Goal: Transaction & Acquisition: Purchase product/service

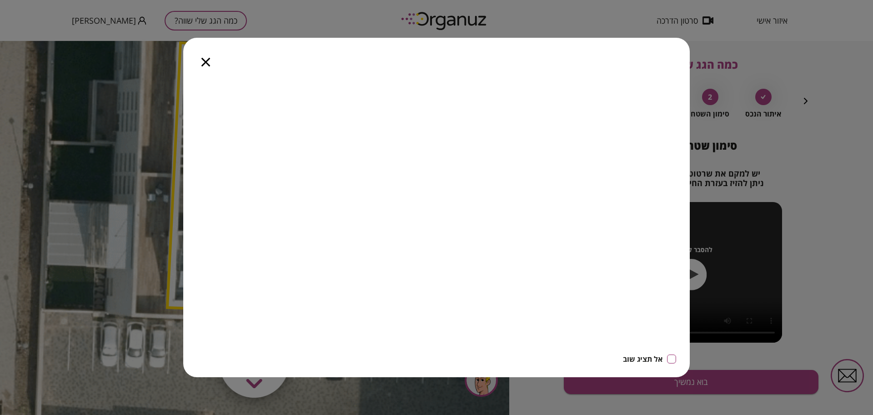
drag, startPoint x: 202, startPoint y: 58, endPoint x: 202, endPoint y: 17, distance: 41.4
click at [202, 58] on icon "button" at bounding box center [205, 62] width 9 height 9
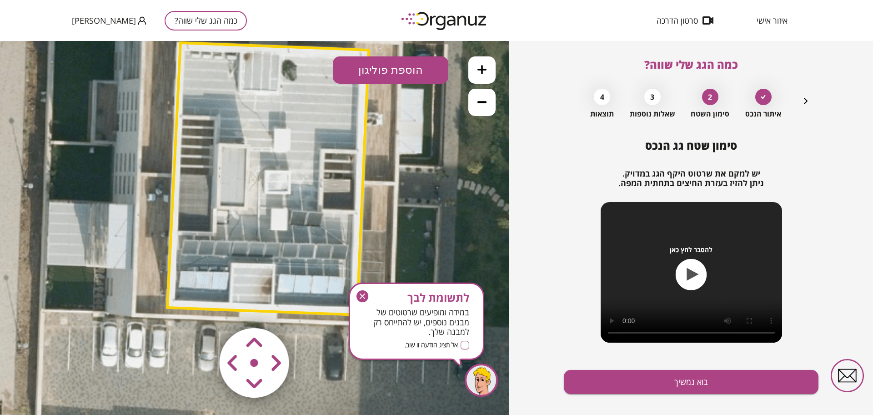
click at [192, 13] on button "כמה הגג שלי שווה?" at bounding box center [206, 21] width 82 height 20
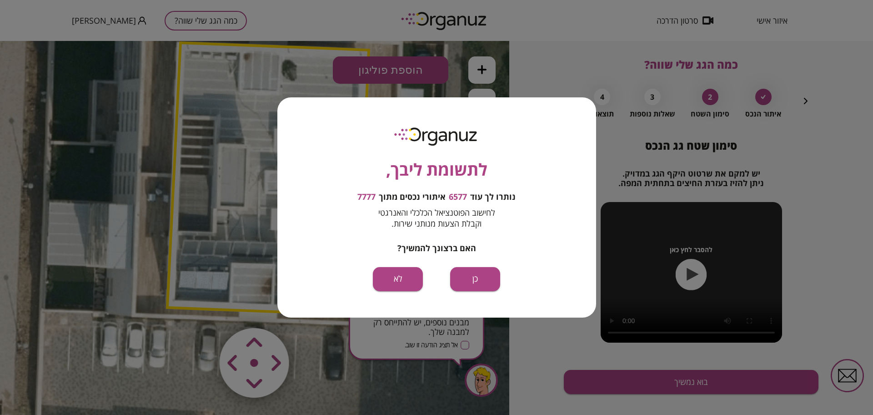
click at [185, 18] on div "לתשומת ליבך, נותרו לך עוד 6577 איתורי נכסים מתוך 7777 לחישוב הפוטנציאל הכלכלי ו…" at bounding box center [436, 207] width 873 height 415
click at [461, 270] on button "כן" at bounding box center [475, 279] width 50 height 24
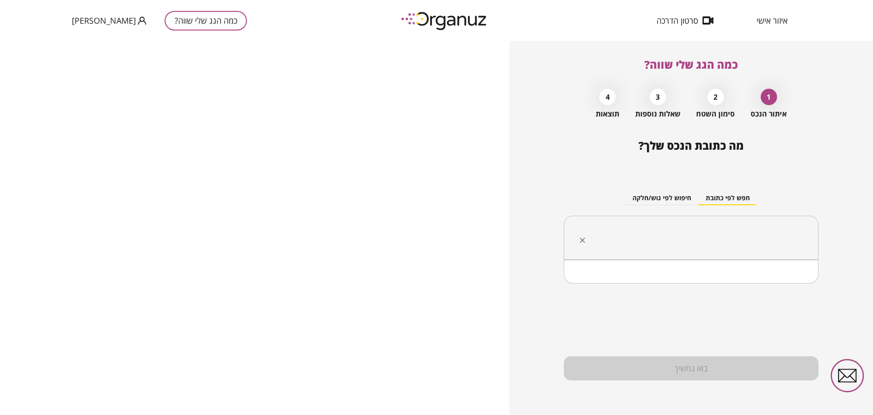
click at [664, 231] on input "text" at bounding box center [694, 237] width 226 height 23
paste input "*********"
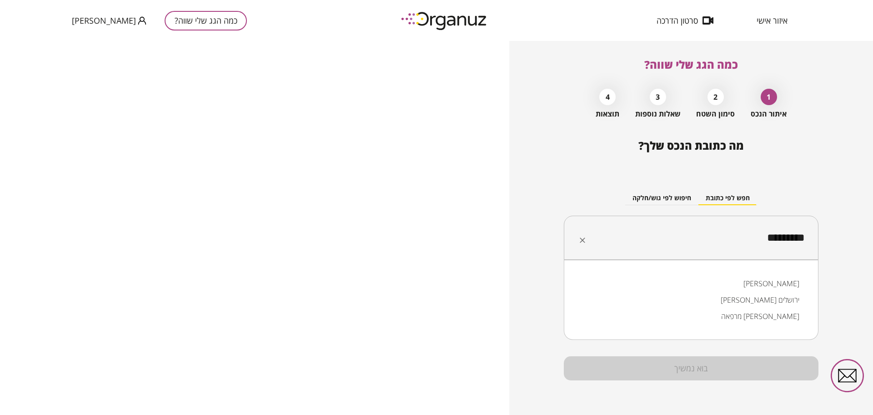
click at [761, 277] on li "[PERSON_NAME]" at bounding box center [690, 283] width 231 height 16
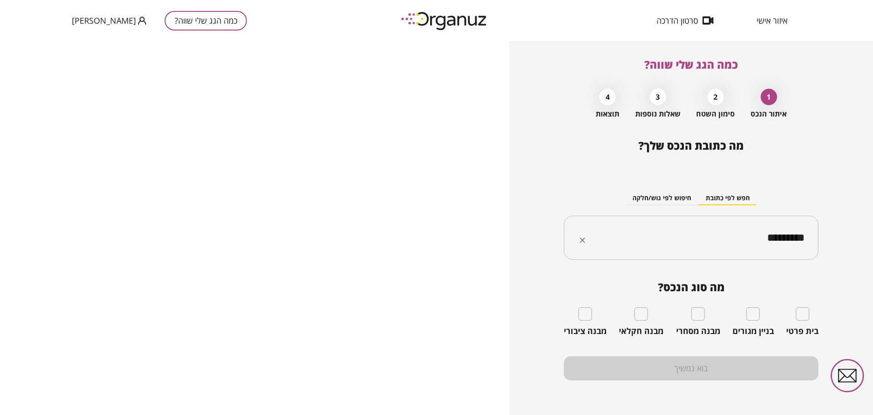
type input "*********"
click at [811, 314] on div "בית פרטי" at bounding box center [802, 321] width 32 height 29
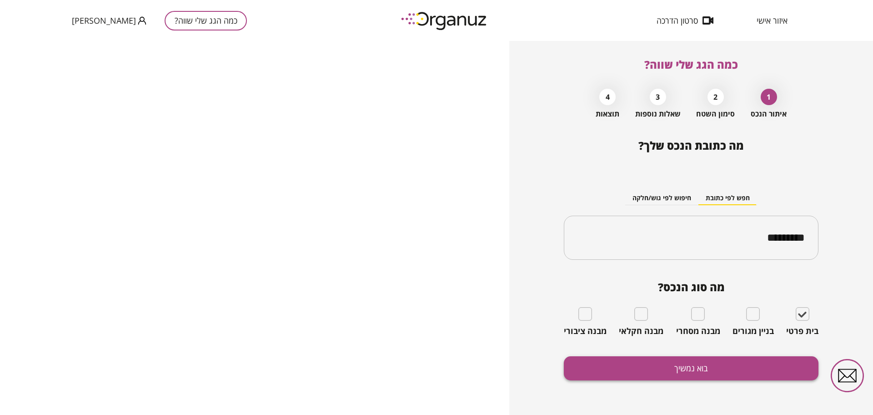
click at [749, 365] on button "בוא נמשיך" at bounding box center [691, 368] width 255 height 24
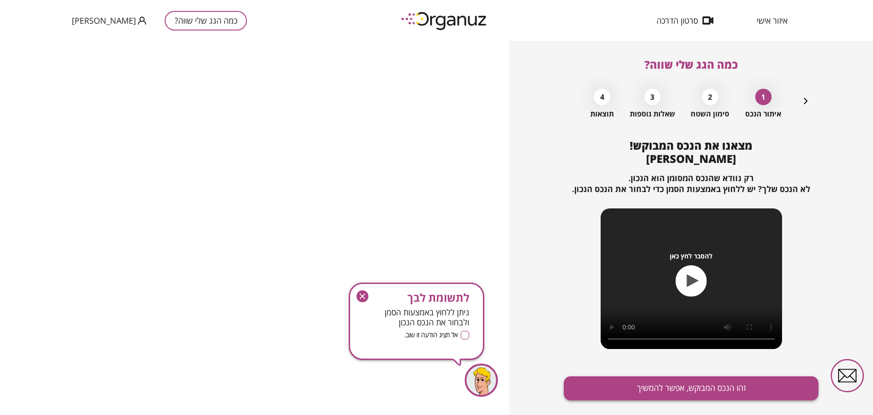
click at [724, 385] on button "זהו הנכס המבוקש, אפשר להמשיך" at bounding box center [691, 388] width 255 height 24
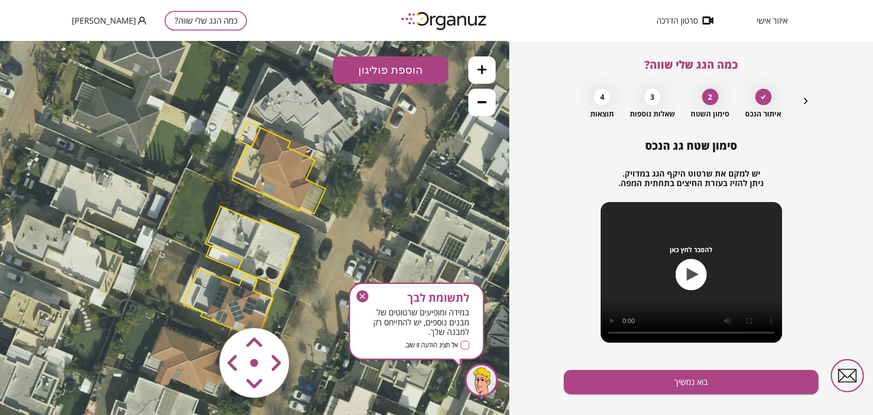
click at [365, 297] on icon "button" at bounding box center [362, 296] width 12 height 12
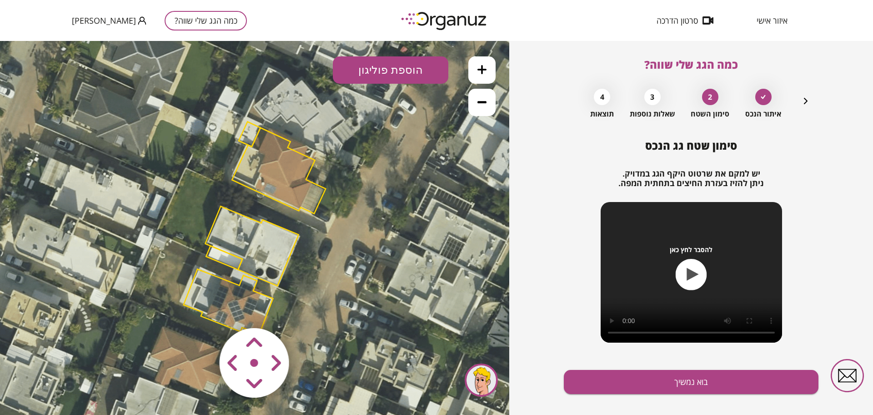
click at [486, 70] on icon at bounding box center [481, 69] width 9 height 9
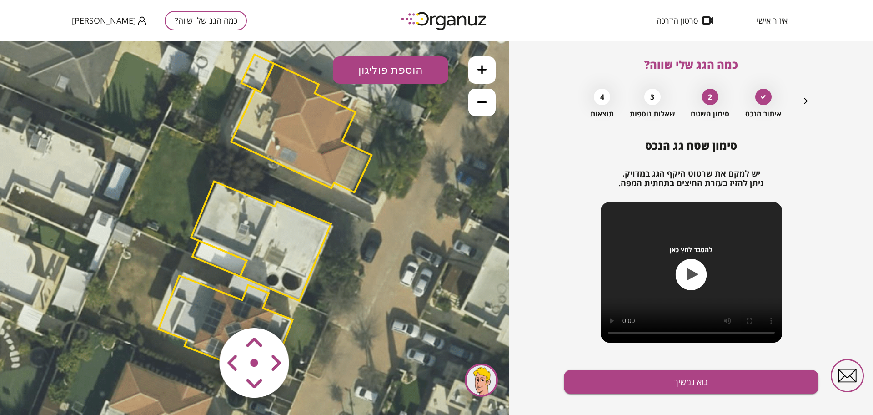
drag, startPoint x: 417, startPoint y: 248, endPoint x: 424, endPoint y: 232, distance: 17.3
click at [424, 232] on icon at bounding box center [263, 214] width 961 height 961
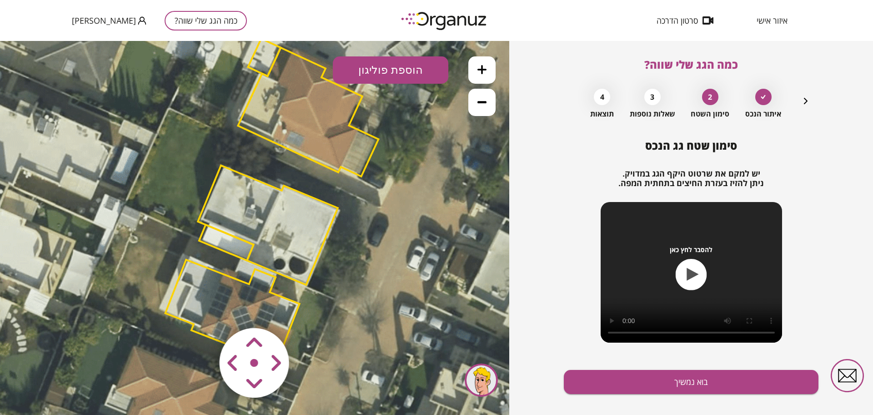
click at [294, 215] on polygon at bounding box center [268, 224] width 140 height 119
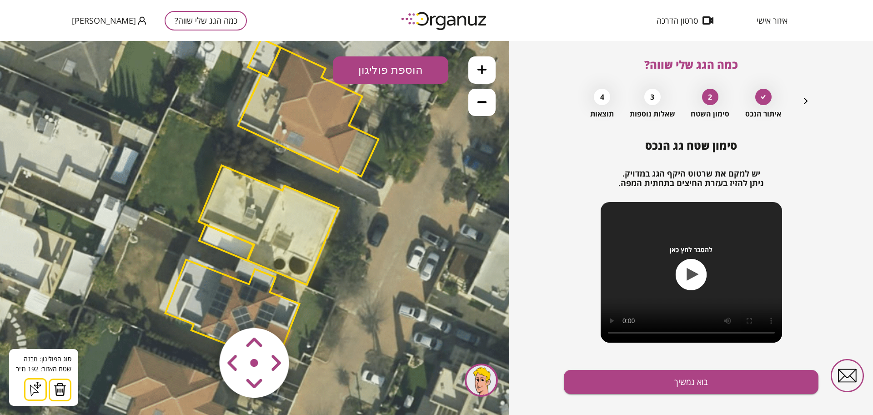
click at [200, 309] on area at bounding box center [200, 309] width 0 height 0
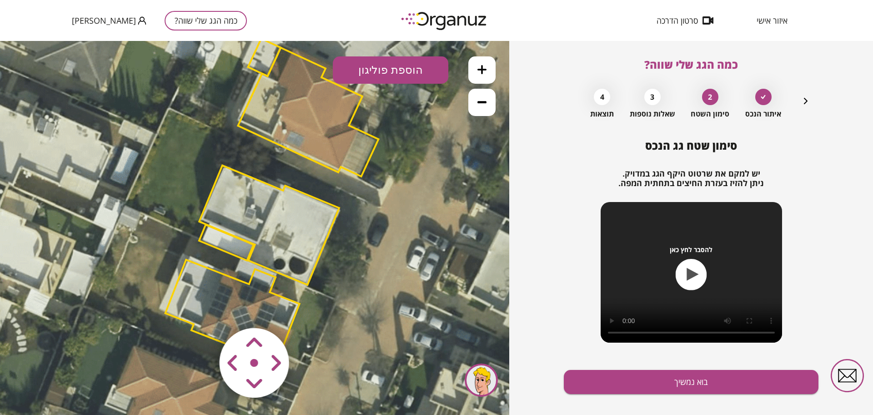
click at [245, 248] on polygon at bounding box center [226, 243] width 55 height 36
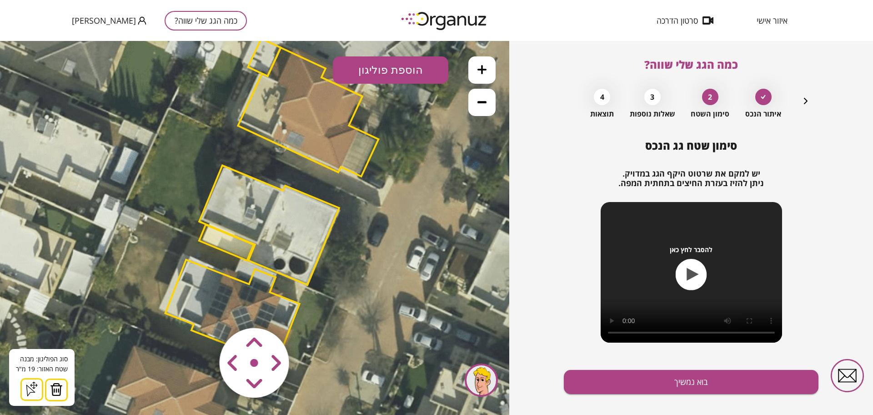
click at [53, 390] on img at bounding box center [56, 389] width 13 height 14
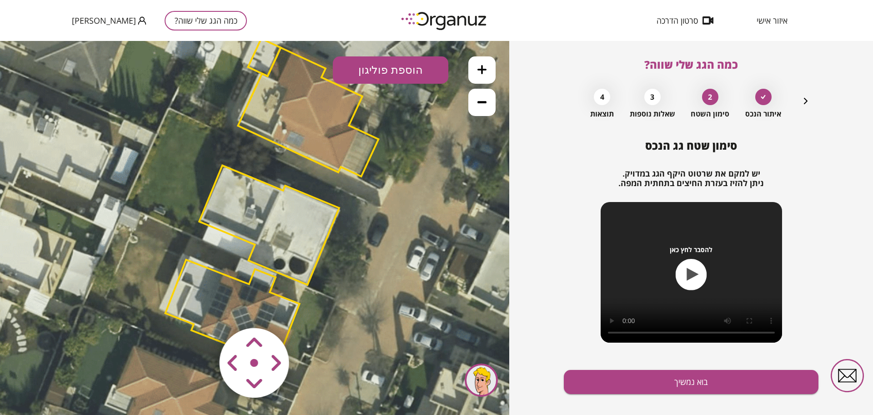
drag, startPoint x: 634, startPoint y: 385, endPoint x: 698, endPoint y: 361, distance: 68.0
click at [698, 361] on div "סימון שטח גג הנכס יש למקם את שרטוט היקף הגג במדויק. ניתן להזיז בעזרת החיצים בתח…" at bounding box center [691, 283] width 255 height 289
click at [675, 379] on button "בוא נמשיך" at bounding box center [691, 382] width 255 height 24
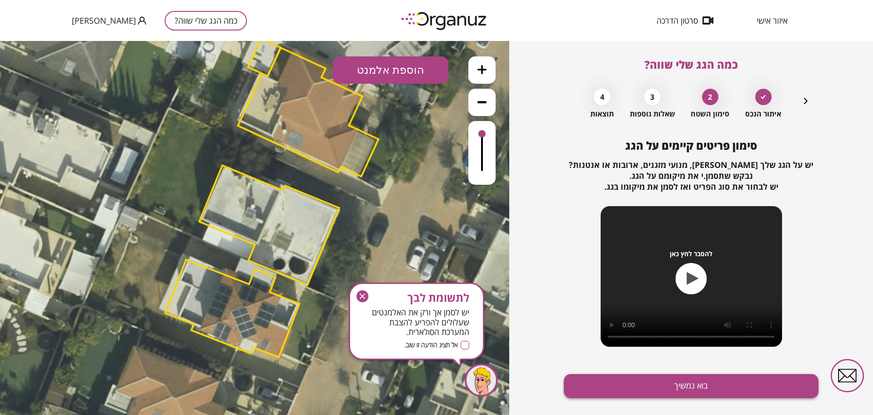
click at [676, 383] on button "בוא נמשיך" at bounding box center [691, 386] width 255 height 24
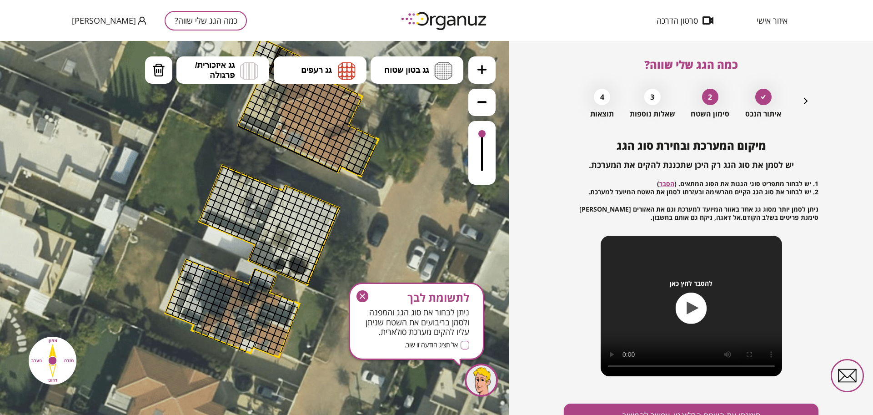
click at [470, 74] on button at bounding box center [481, 69] width 27 height 27
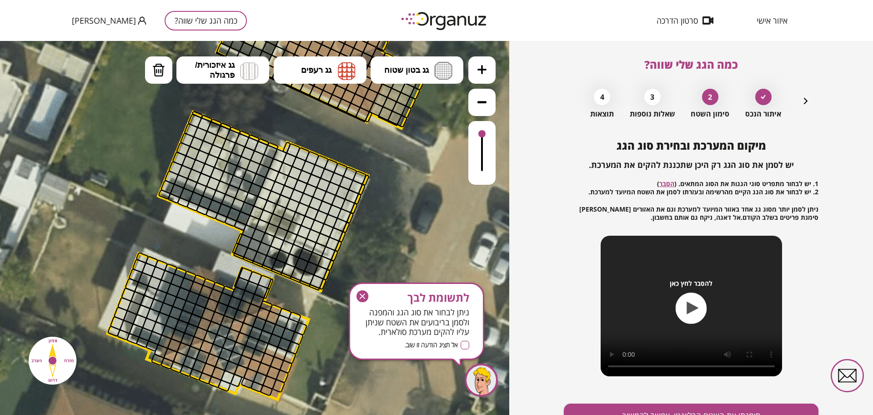
drag, startPoint x: 417, startPoint y: 210, endPoint x: 398, endPoint y: 175, distance: 40.1
click at [399, 181] on icon at bounding box center [265, 161] width 1442 height 1442
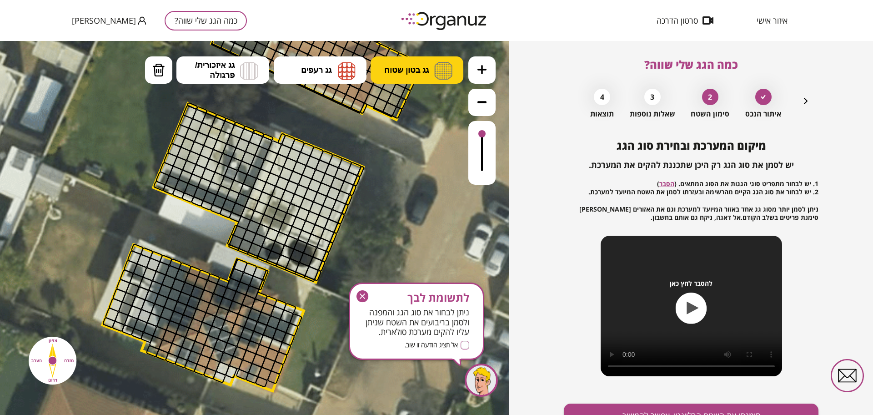
click at [429, 65] on button "גג בטון שטוח" at bounding box center [416, 69] width 93 height 27
click at [426, 112] on div ".st0 { fill: #FFFFFF; } 0" at bounding box center [254, 228] width 509 height 374
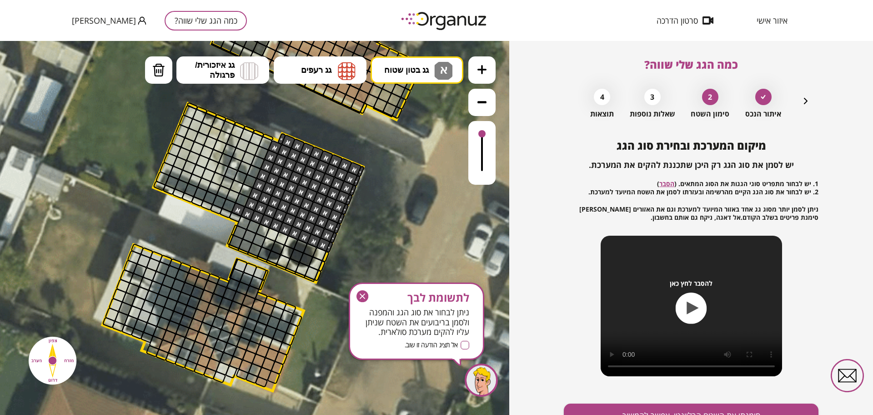
drag, startPoint x: 330, startPoint y: 245, endPoint x: 289, endPoint y: 157, distance: 98.0
click at [152, 83] on button "מחיקה" at bounding box center [158, 69] width 27 height 27
click at [241, 207] on div at bounding box center [238, 209] width 15 height 15
click at [805, 101] on icon "button" at bounding box center [805, 100] width 11 height 11
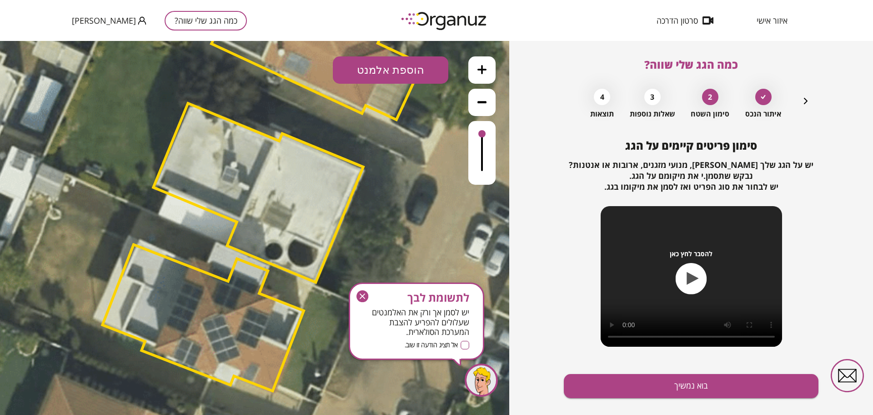
click at [355, 68] on button "הוספת אלמנט" at bounding box center [390, 69] width 115 height 27
click at [398, 178] on div ".st0 { fill: #FFFFFF; } .st0 { fill: #FFFFFF; }" at bounding box center [254, 228] width 509 height 374
click at [319, 74] on div ".st0 { fill: #FFFFFF; } .st0 { fill: #FFFFFF; }" at bounding box center [254, 228] width 509 height 374
click at [695, 390] on button "בוא נמשיך" at bounding box center [691, 386] width 255 height 24
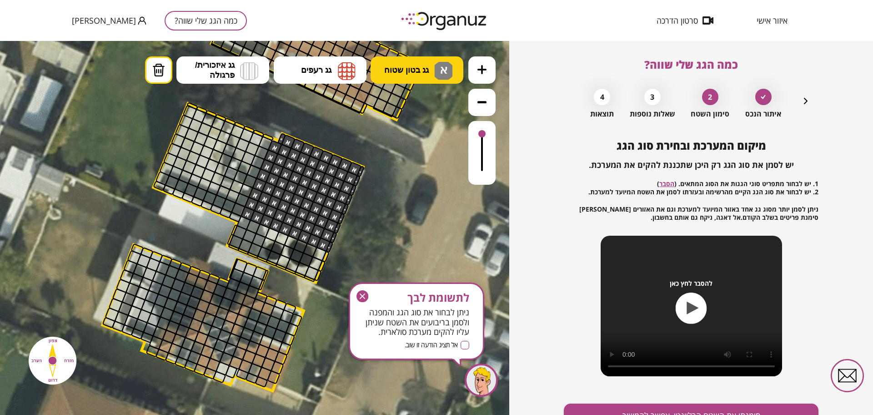
click at [454, 62] on button "גג בטון שטוח א" at bounding box center [416, 69] width 93 height 27
click at [411, 142] on div ".st0 { fill: #FFFFFF; } .st0 { fill: #FFFFFF; }" at bounding box center [254, 228] width 509 height 374
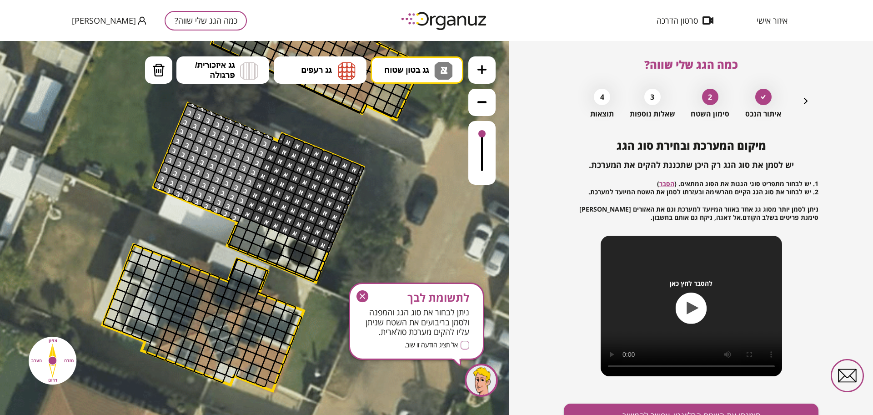
drag, startPoint x: 267, startPoint y: 136, endPoint x: 216, endPoint y: 118, distance: 53.9
drag, startPoint x: 480, startPoint y: 132, endPoint x: 472, endPoint y: 125, distance: 10.9
click at [472, 125] on div at bounding box center [481, 153] width 27 height 64
click at [431, 82] on button "גג בטון שטוח א ב" at bounding box center [416, 69] width 93 height 27
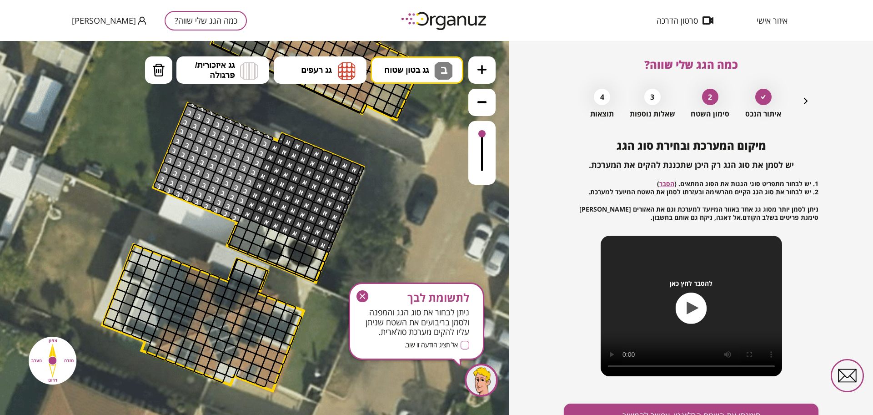
click at [422, 145] on div ".st0 { fill: #FFFFFF; } .st0 { fill: #FFFFFF; }" at bounding box center [254, 228] width 509 height 374
click at [435, 75] on img at bounding box center [443, 71] width 18 height 18
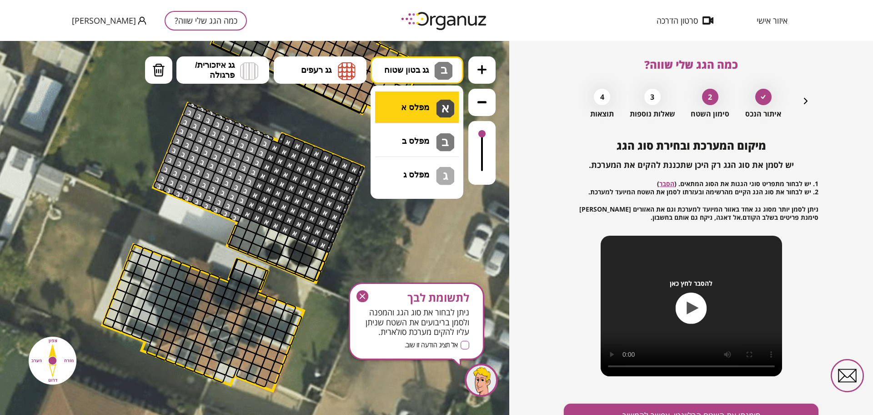
click at [422, 110] on div ".st0 { fill: #FFFFFF; } .st0 { fill: #FFFFFF; }" at bounding box center [254, 228] width 509 height 374
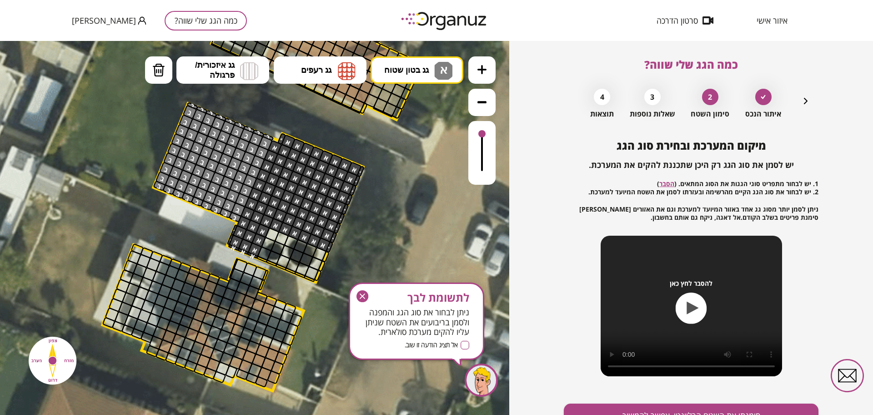
drag, startPoint x: 260, startPoint y: 225, endPoint x: 234, endPoint y: 230, distance: 26.3
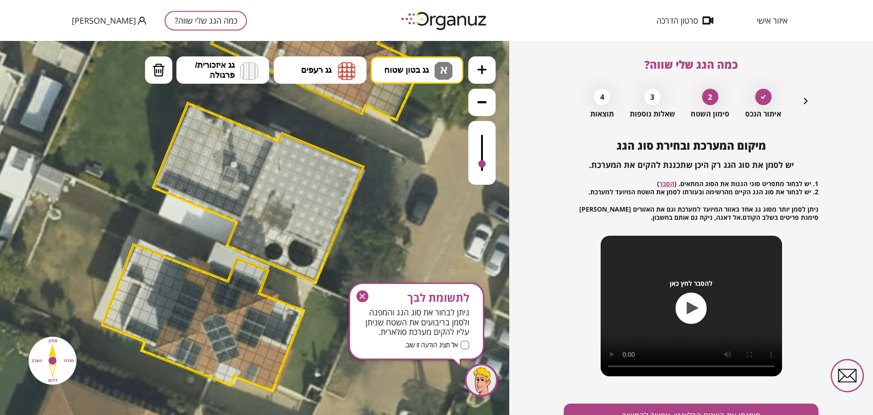
drag, startPoint x: 485, startPoint y: 133, endPoint x: 478, endPoint y: 165, distance: 32.2
click at [478, 165] on div at bounding box center [481, 153] width 27 height 64
click at [149, 68] on button "מחיקה" at bounding box center [158, 69] width 27 height 27
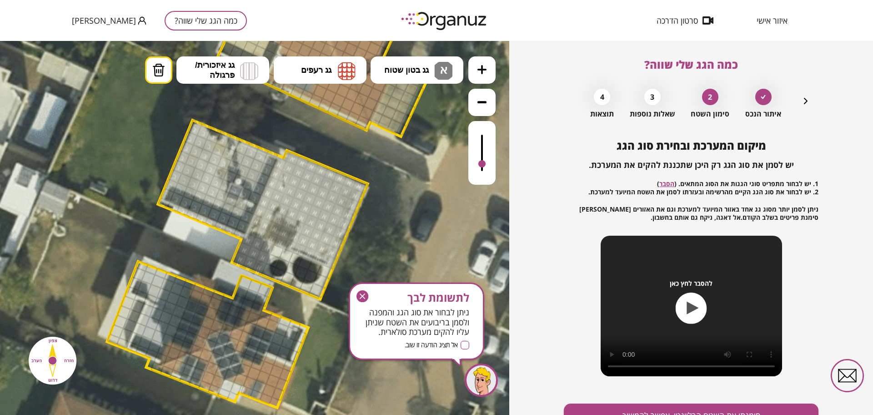
drag, startPoint x: 154, startPoint y: 130, endPoint x: 248, endPoint y: 175, distance: 103.5
click at [171, 145] on icon at bounding box center [264, 170] width 1442 height 1442
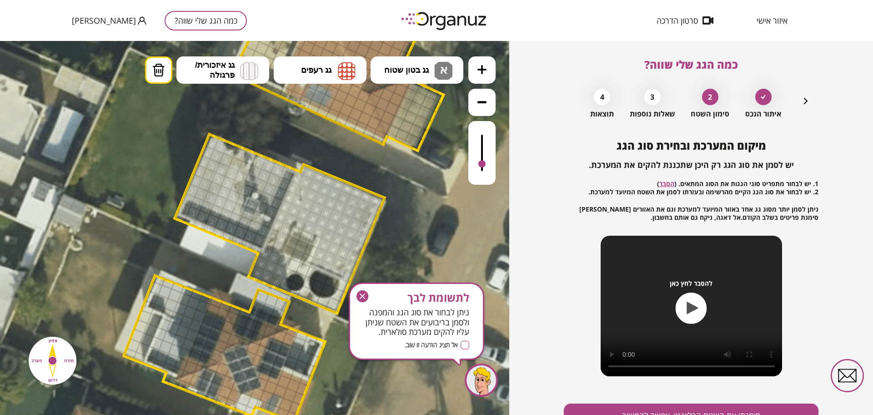
drag, startPoint x: 294, startPoint y: 236, endPoint x: 305, endPoint y: 258, distance: 24.8
click at [360, 295] on icon "button" at bounding box center [362, 296] width 12 height 12
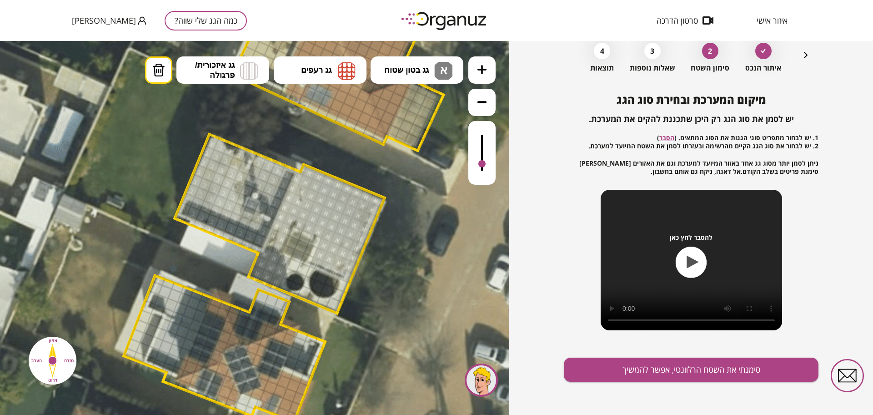
scroll to position [47, 0]
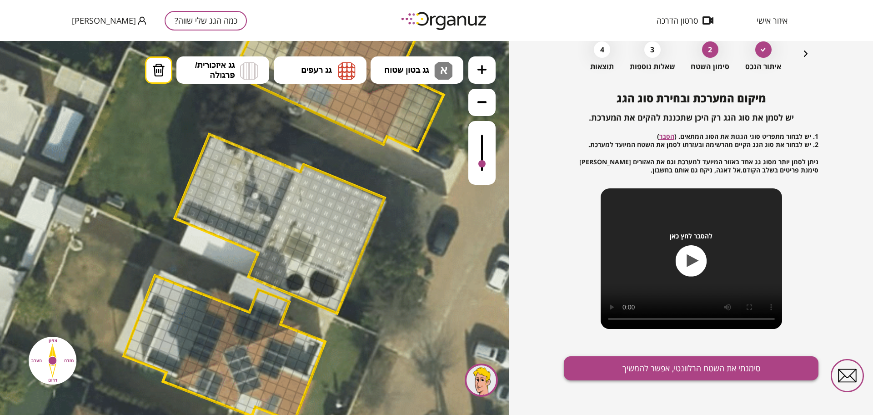
click at [704, 368] on button "סימנתי את השטח הרלוונטי, אפשר להמשיך" at bounding box center [691, 368] width 255 height 24
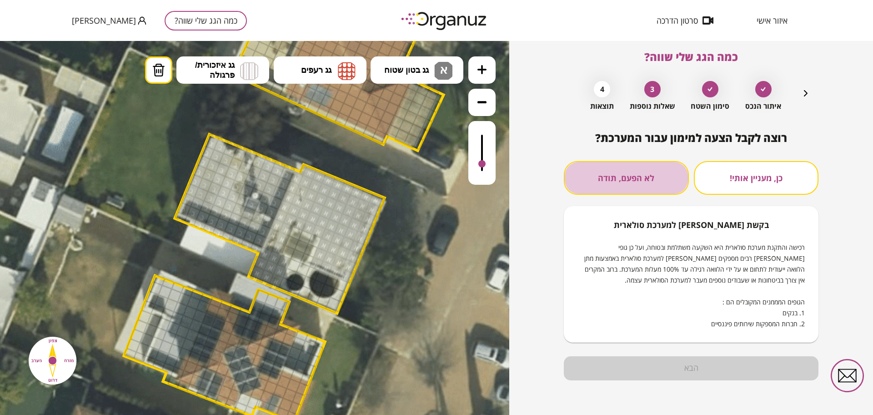
click at [638, 169] on button "לא הפעם, תודה" at bounding box center [626, 178] width 125 height 34
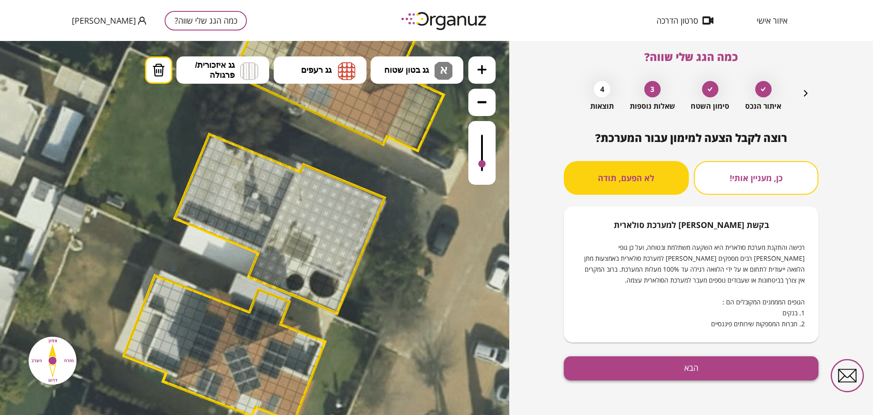
click at [711, 360] on button "הבא" at bounding box center [691, 368] width 255 height 24
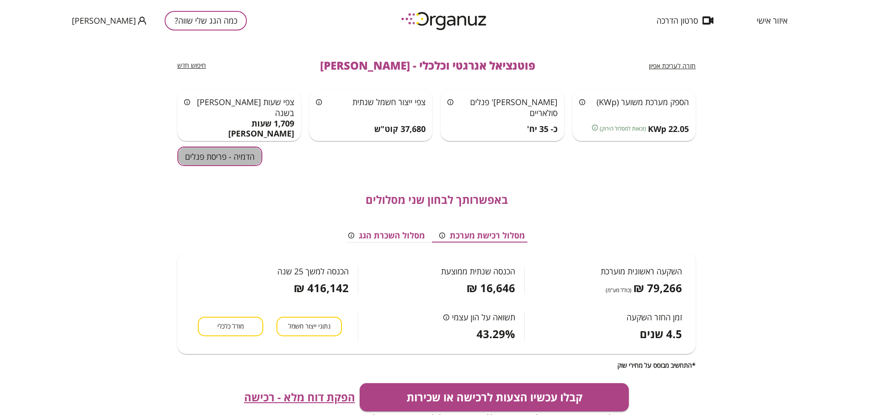
click at [221, 152] on button "הדמיה - פריסת פנלים" at bounding box center [219, 156] width 85 height 20
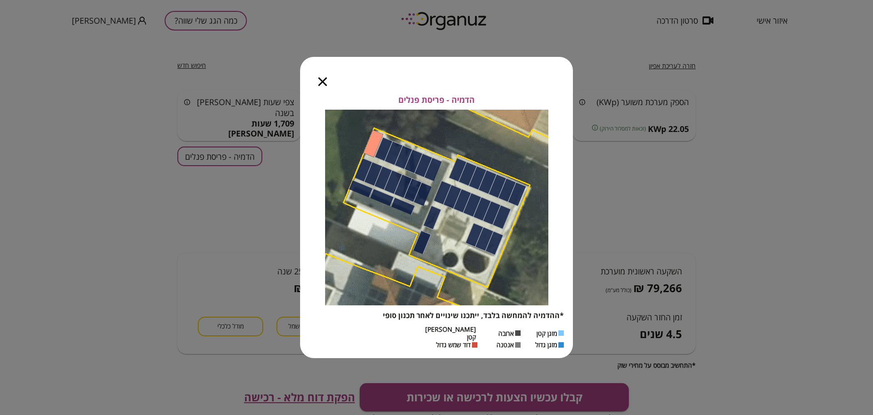
click at [322, 84] on icon "button" at bounding box center [322, 81] width 9 height 9
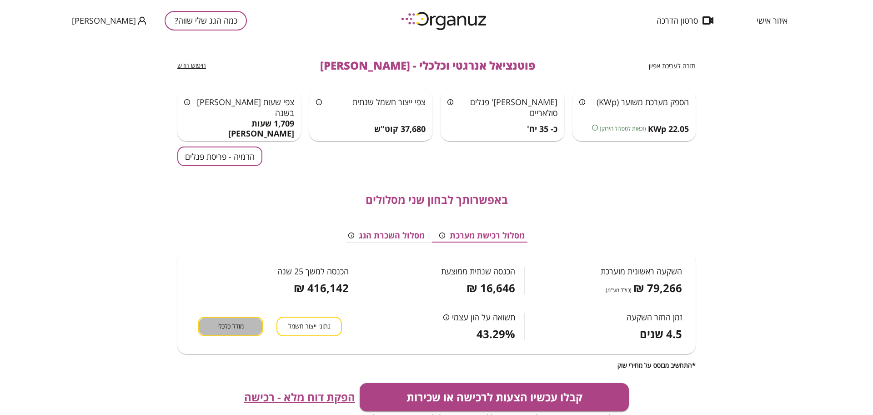
click at [219, 322] on span "מודל כלכלי" at bounding box center [230, 326] width 26 height 9
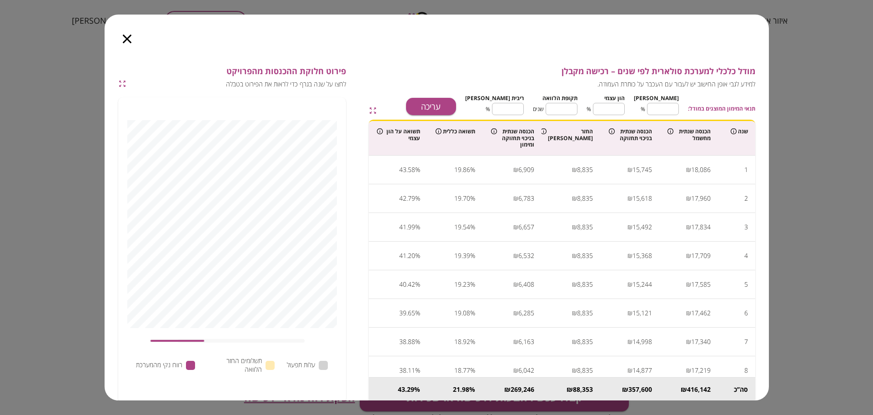
click at [126, 40] on icon "button" at bounding box center [127, 39] width 9 height 9
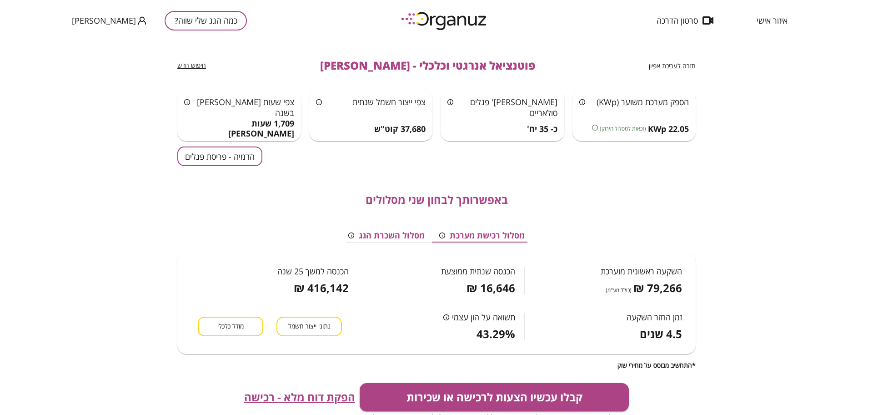
click at [287, 402] on span "הפקת דוח מלא - רכישה" at bounding box center [299, 396] width 111 height 13
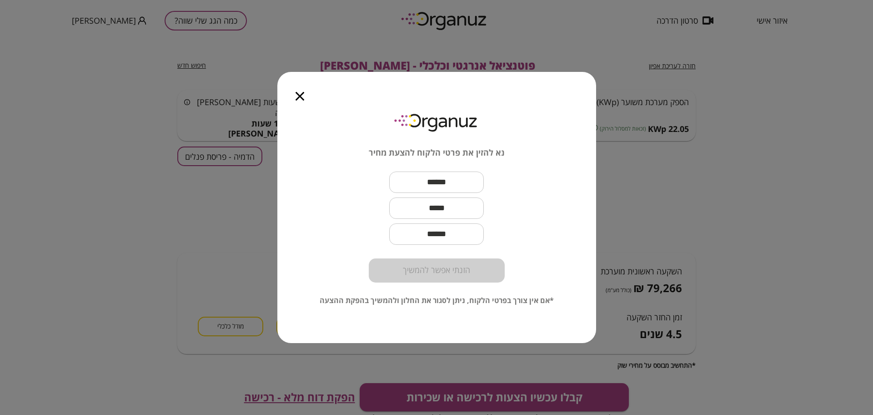
click at [445, 188] on input "text" at bounding box center [436, 182] width 95 height 27
paste input "**********"
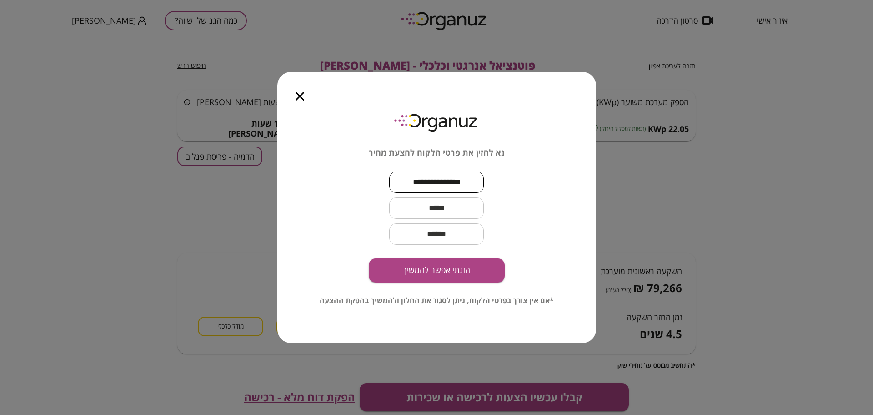
type input "**********"
click at [424, 214] on input "text" at bounding box center [436, 208] width 95 height 27
paste input "**********"
type input "**********"
click at [439, 271] on button "הזנתי אפשר להמשיך" at bounding box center [437, 270] width 136 height 24
